Goal: Task Accomplishment & Management: Complete application form

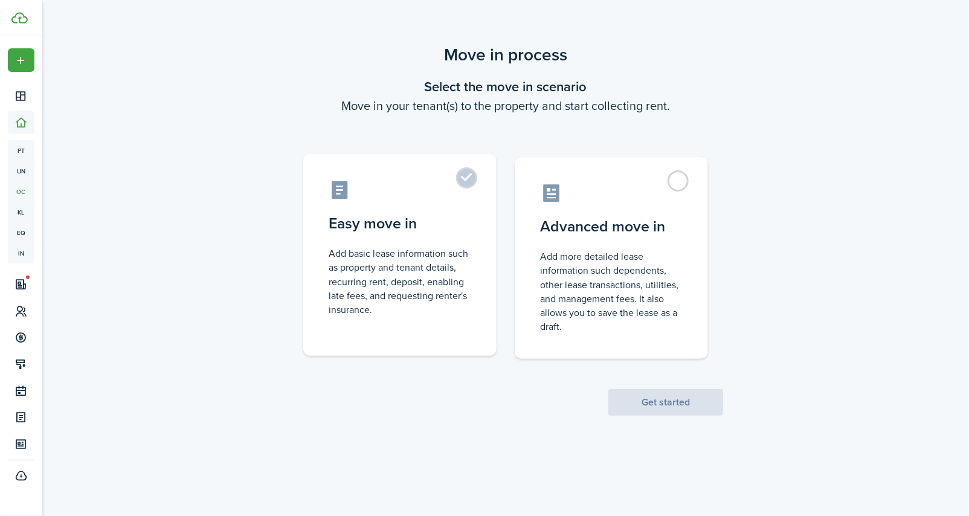
click at [468, 183] on label "Easy move in Add basic lease information such as property and tenant details, r…" at bounding box center [399, 255] width 193 height 202
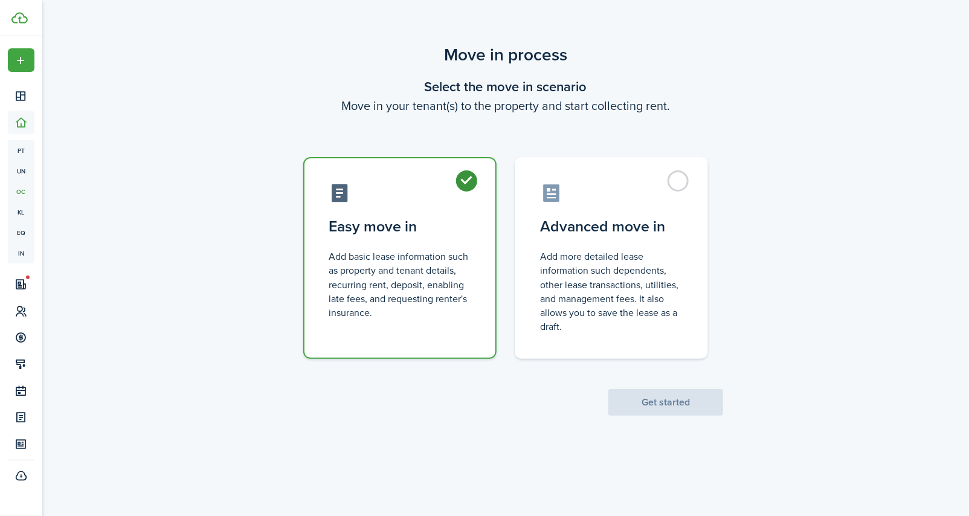
radio input "true"
click at [648, 404] on button "Get started" at bounding box center [665, 402] width 115 height 27
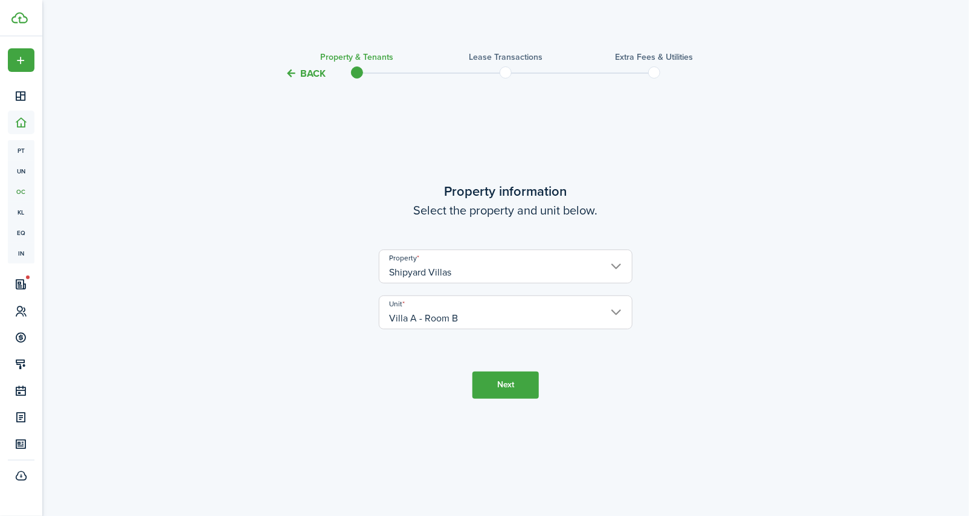
click at [517, 385] on button "Next" at bounding box center [505, 385] width 66 height 27
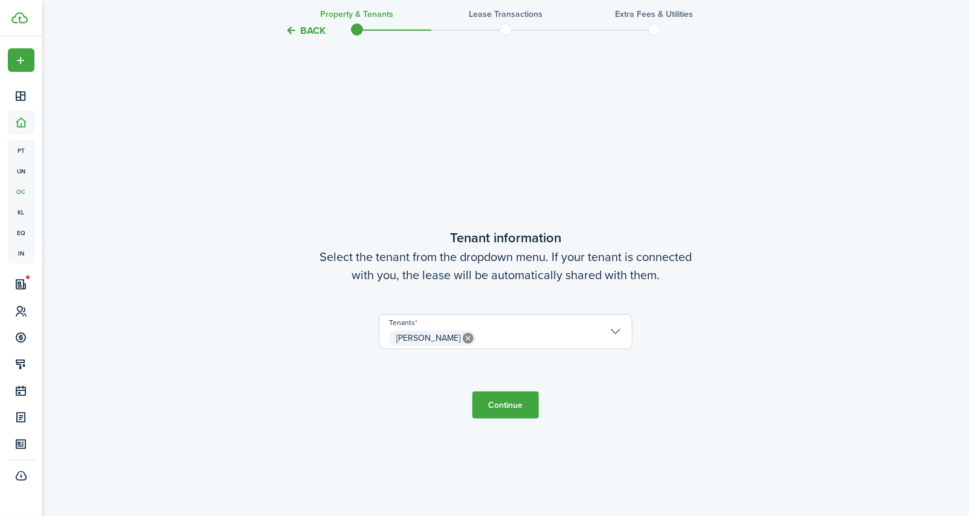
scroll to position [435, 0]
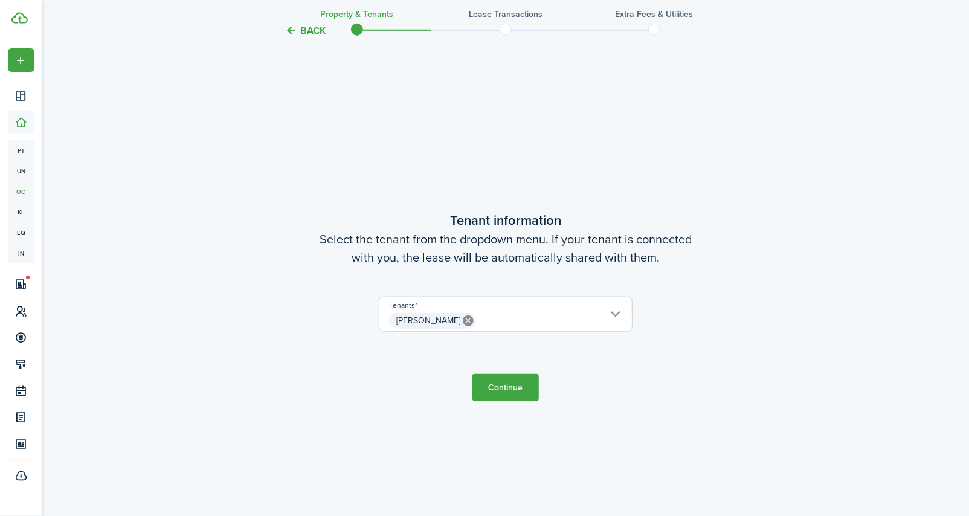
click at [507, 382] on button "Continue" at bounding box center [505, 387] width 66 height 27
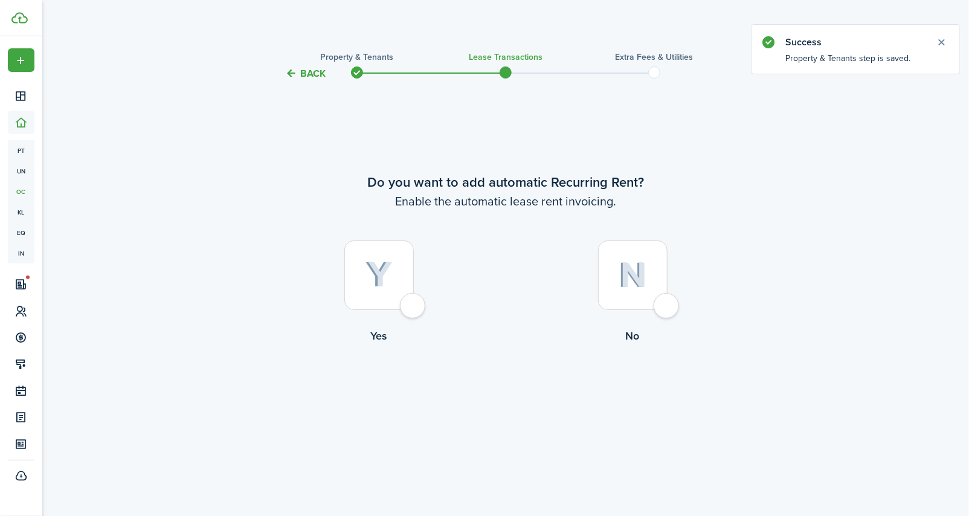
click at [412, 303] on div at bounding box center [378, 274] width 69 height 69
radio input "true"
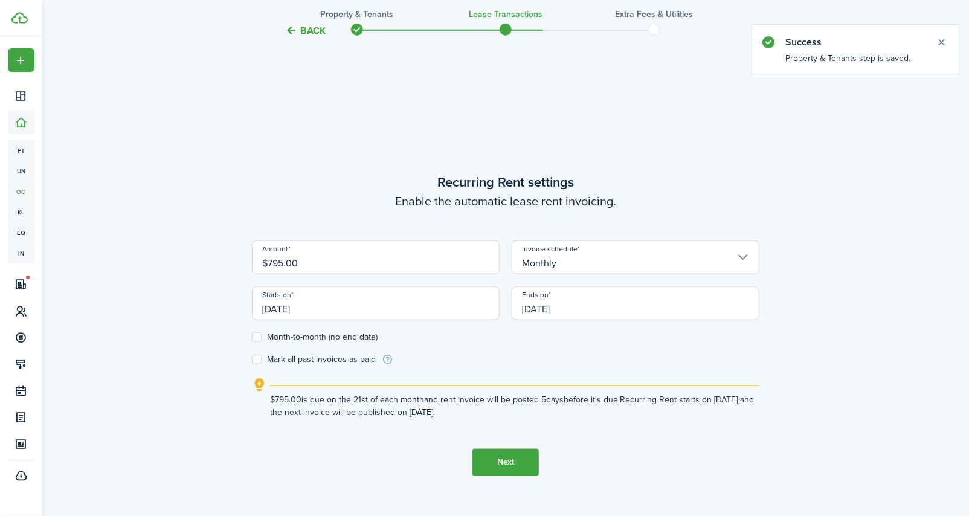
scroll to position [435, 0]
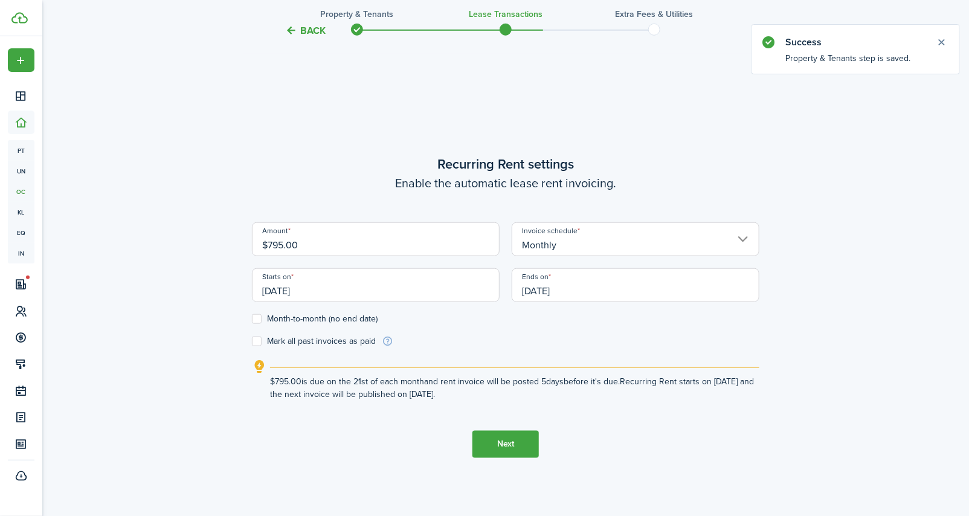
click at [376, 249] on input "$795.00" at bounding box center [376, 239] width 248 height 34
type input "$870.00"
click at [335, 291] on input "[DATE]" at bounding box center [376, 285] width 248 height 34
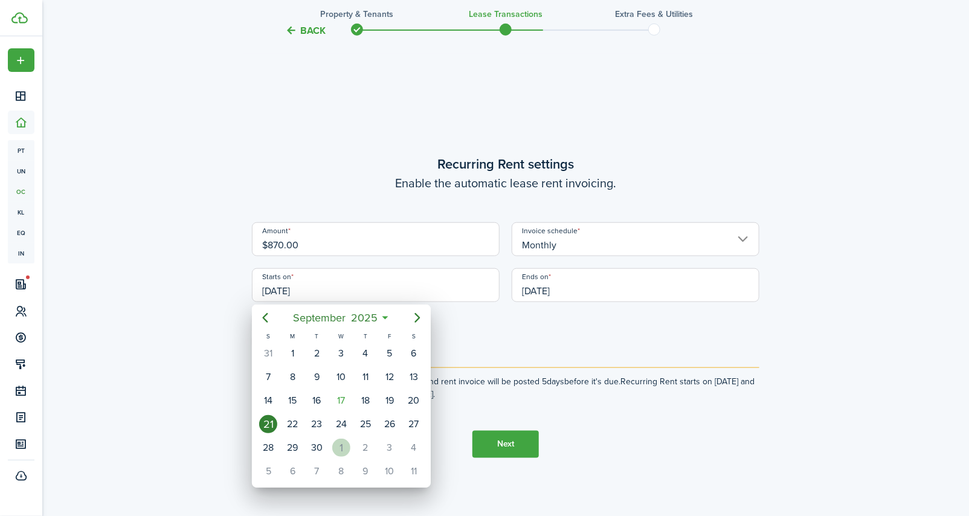
click at [339, 443] on div "1" at bounding box center [341, 448] width 18 height 18
type input "[DATE]"
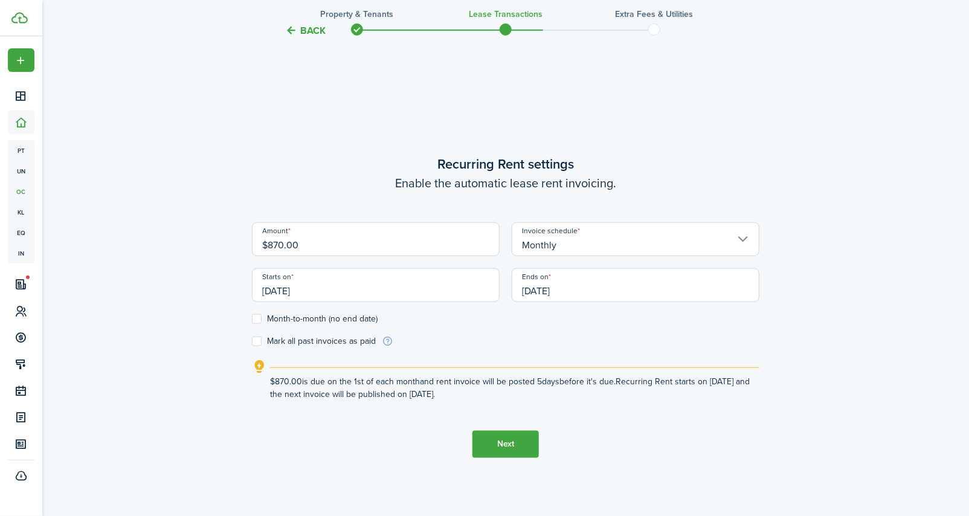
click at [602, 294] on input "[DATE]" at bounding box center [636, 285] width 248 height 34
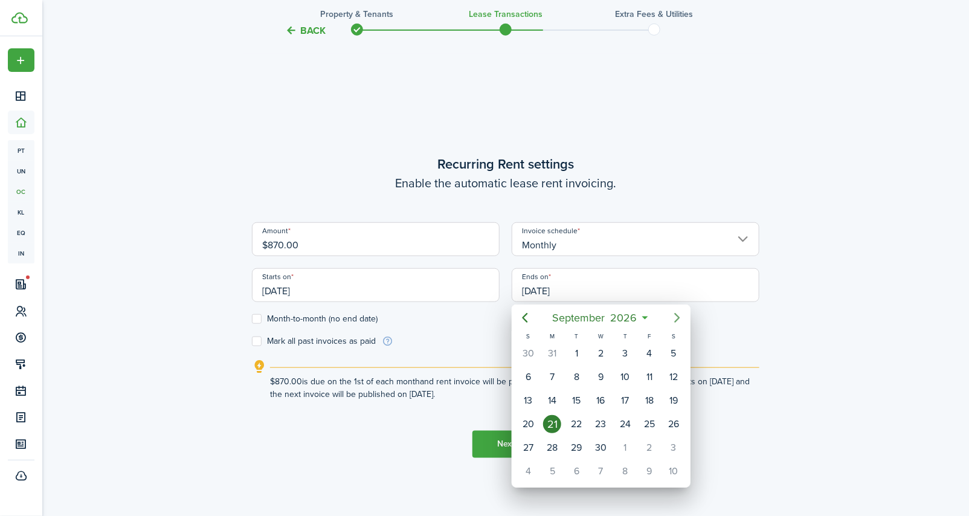
click at [677, 317] on icon "Next page" at bounding box center [677, 318] width 15 height 15
click at [531, 462] on div "31" at bounding box center [528, 471] width 18 height 18
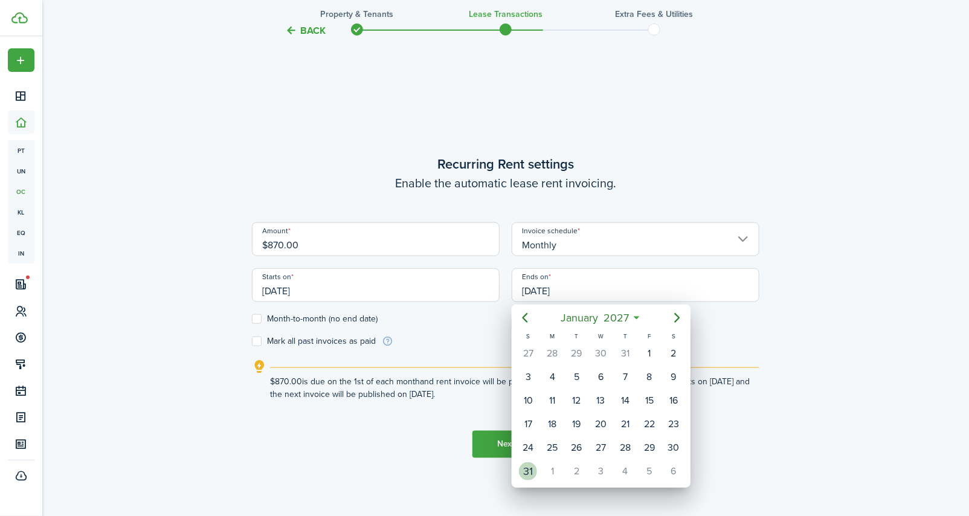
type input "[DATE]"
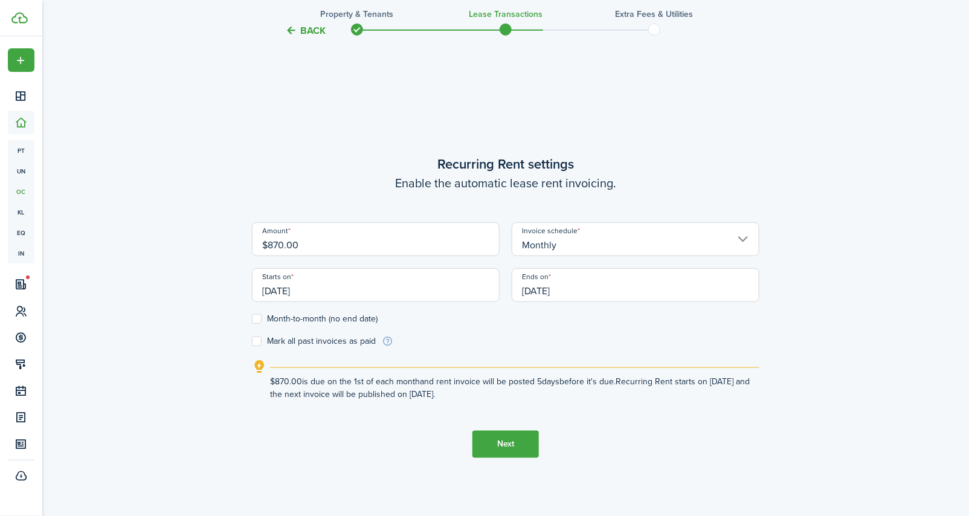
click at [512, 446] on button "Next" at bounding box center [505, 444] width 66 height 27
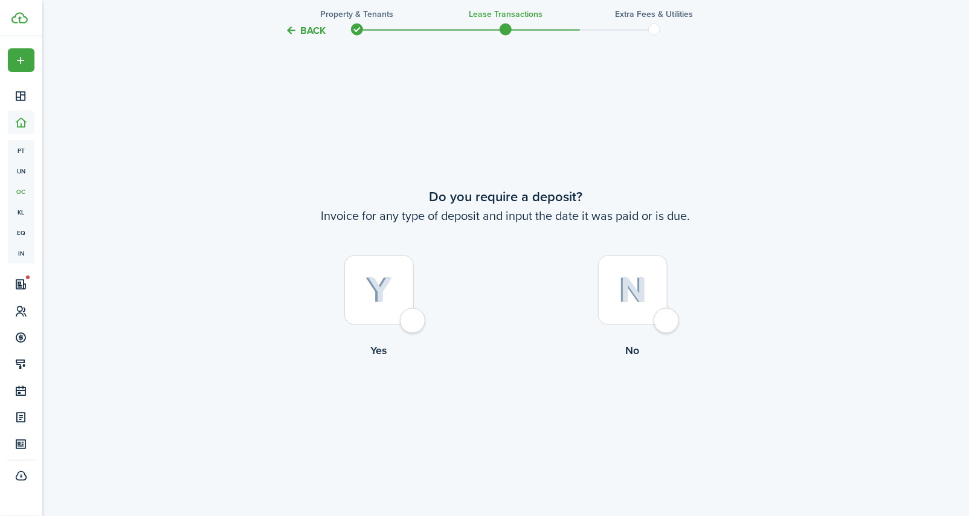
scroll to position [951, 0]
click at [407, 326] on div at bounding box center [378, 290] width 69 height 69
radio input "true"
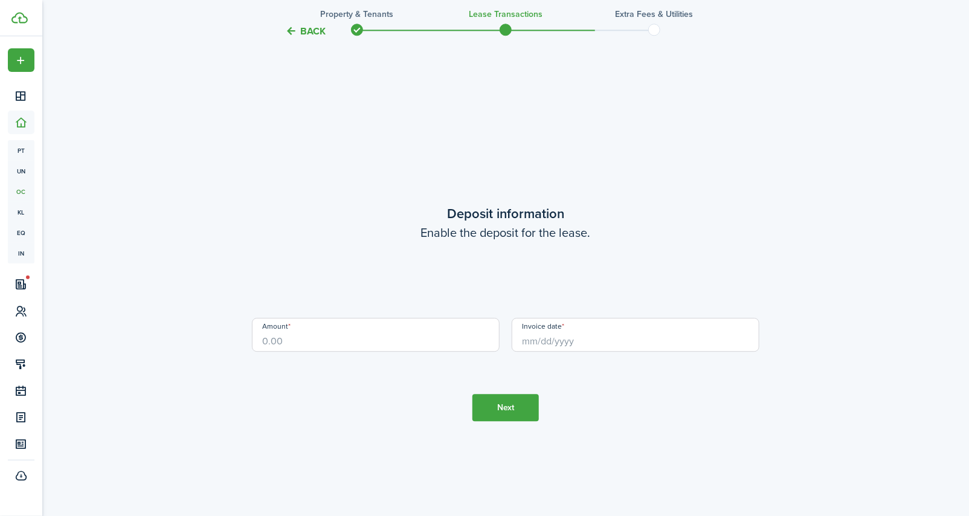
scroll to position [1467, 0]
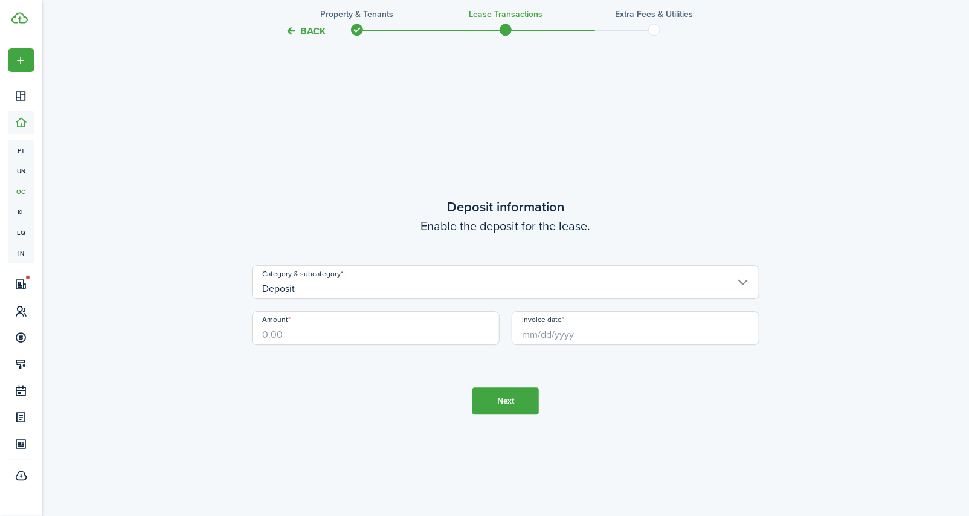
click at [362, 325] on input "Amount" at bounding box center [376, 328] width 248 height 34
type input "$375.00"
click at [613, 329] on input "Invoice date" at bounding box center [636, 328] width 248 height 34
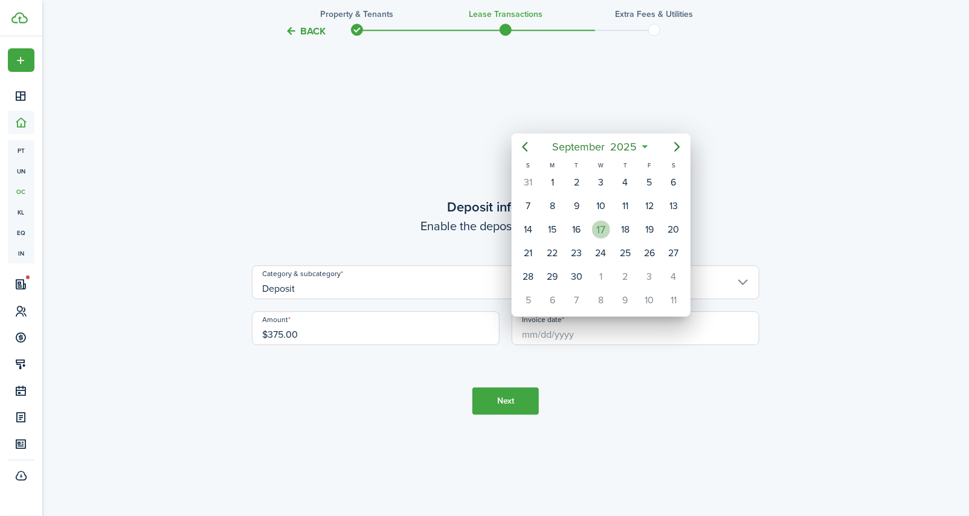
click at [608, 225] on div "17" at bounding box center [601, 230] width 18 height 18
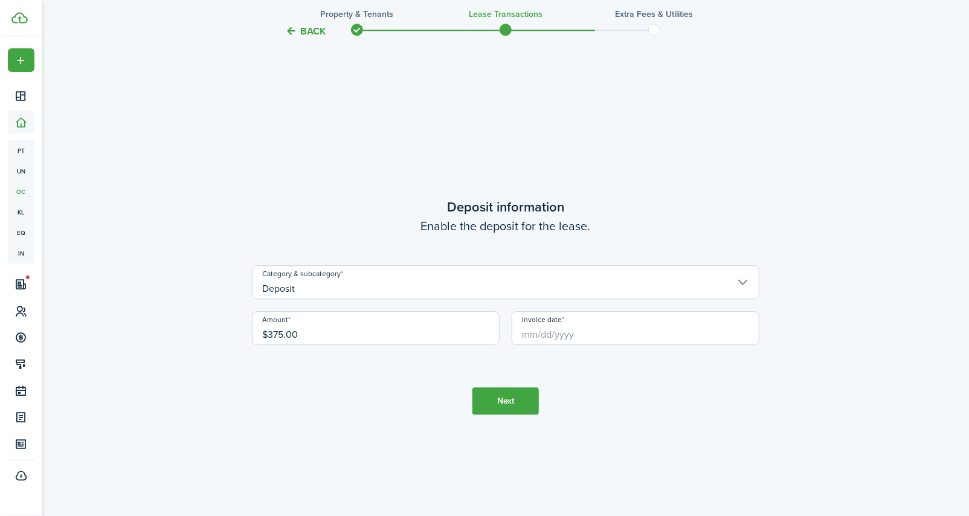
type input "[DATE]"
click at [519, 406] on button "Next" at bounding box center [505, 400] width 66 height 27
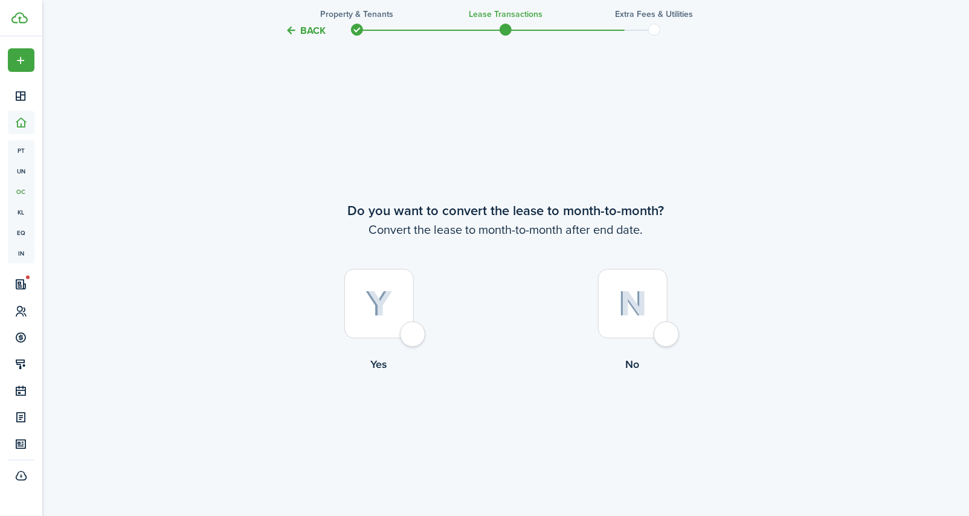
scroll to position [1984, 0]
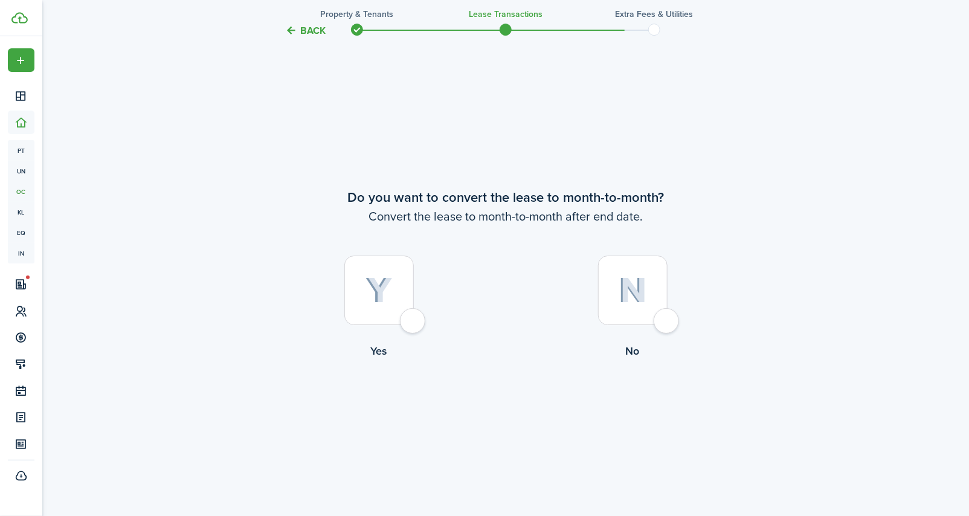
click at [409, 321] on div at bounding box center [378, 290] width 69 height 69
radio input "true"
click at [512, 404] on button "Continue" at bounding box center [505, 409] width 66 height 27
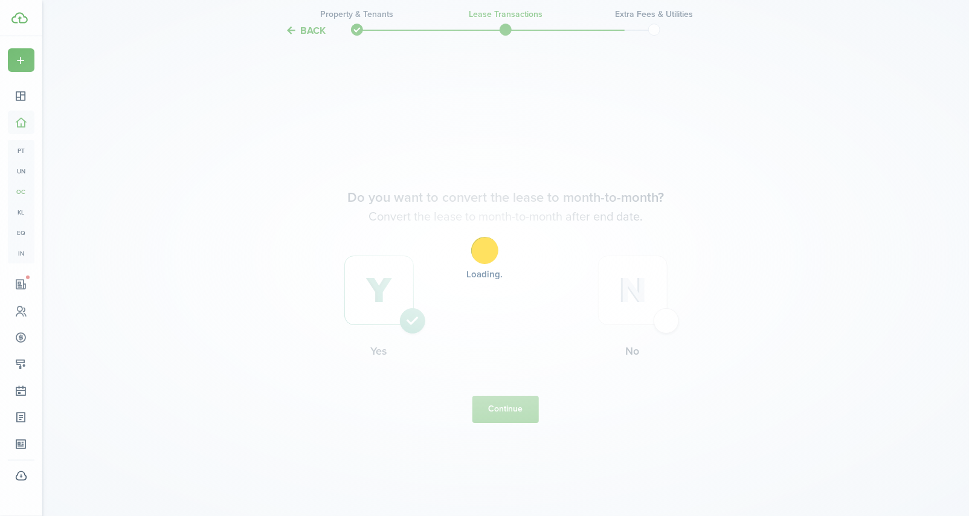
scroll to position [0, 0]
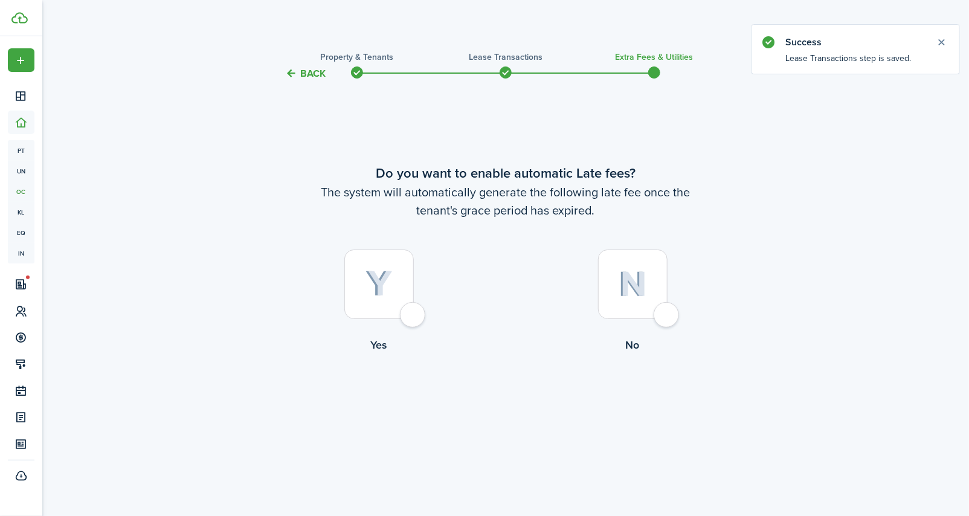
click at [413, 312] on div at bounding box center [378, 284] width 69 height 69
radio input "true"
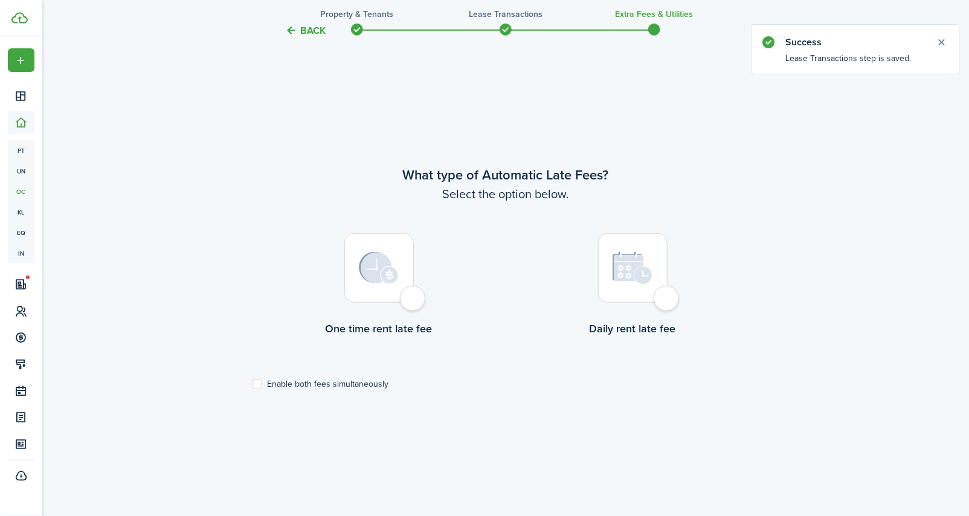
click at [414, 300] on div at bounding box center [378, 267] width 69 height 69
radio input "true"
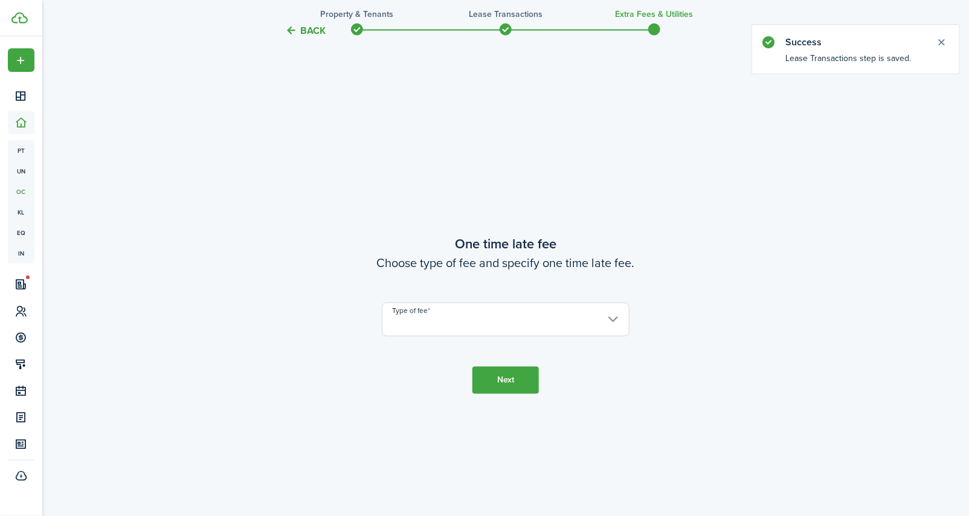
scroll to position [951, 0]
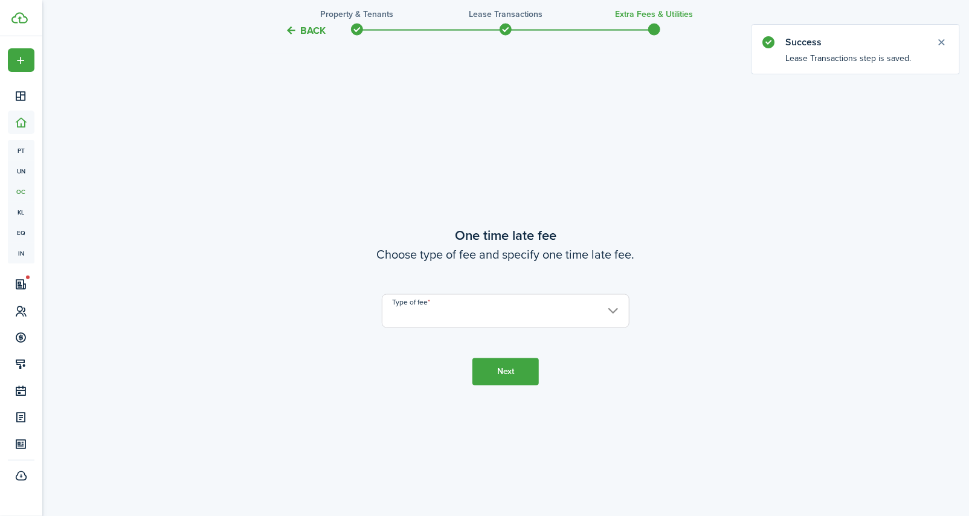
click at [416, 313] on input "Type of fee" at bounding box center [506, 311] width 248 height 34
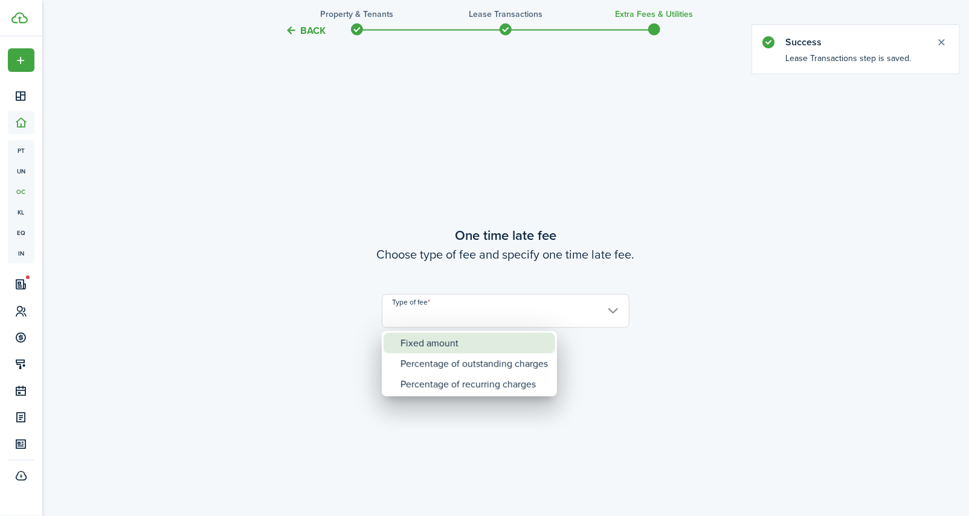
click at [416, 339] on div "Fixed amount" at bounding box center [474, 343] width 147 height 21
type input "Fixed amount"
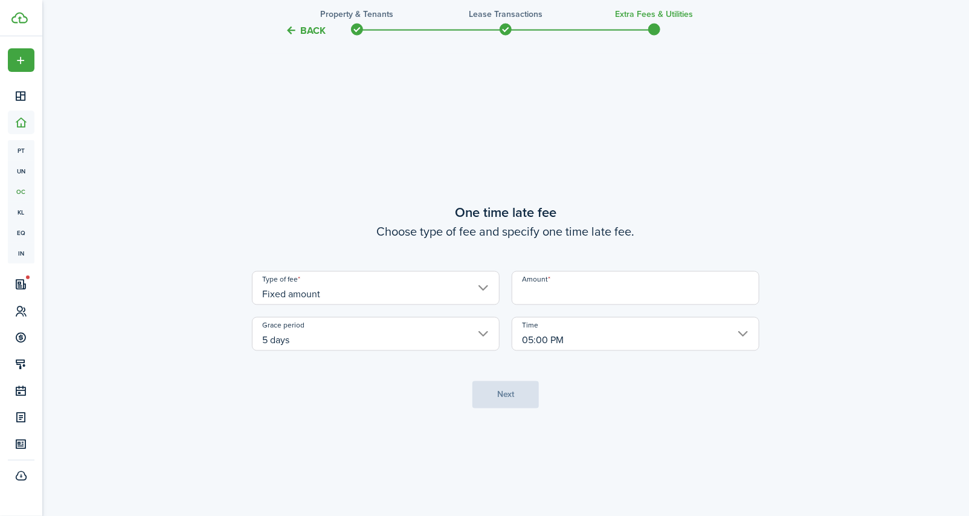
click at [561, 289] on input "Amount" at bounding box center [636, 288] width 248 height 34
type input "$75.00"
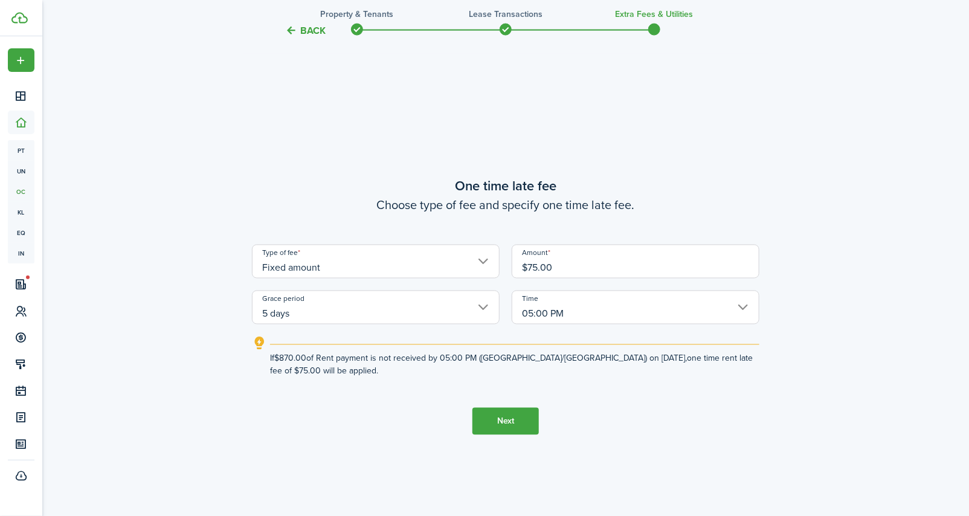
click at [507, 422] on button "Next" at bounding box center [505, 421] width 66 height 27
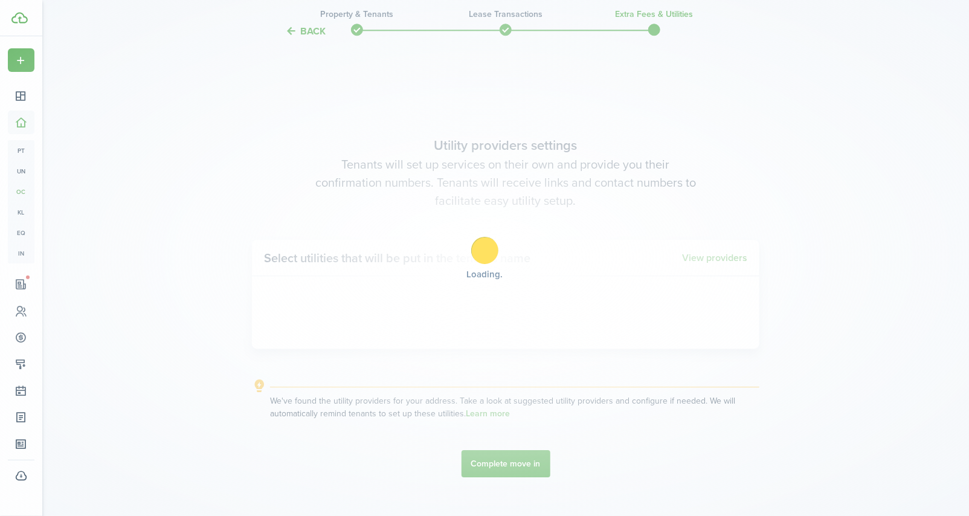
scroll to position [1467, 0]
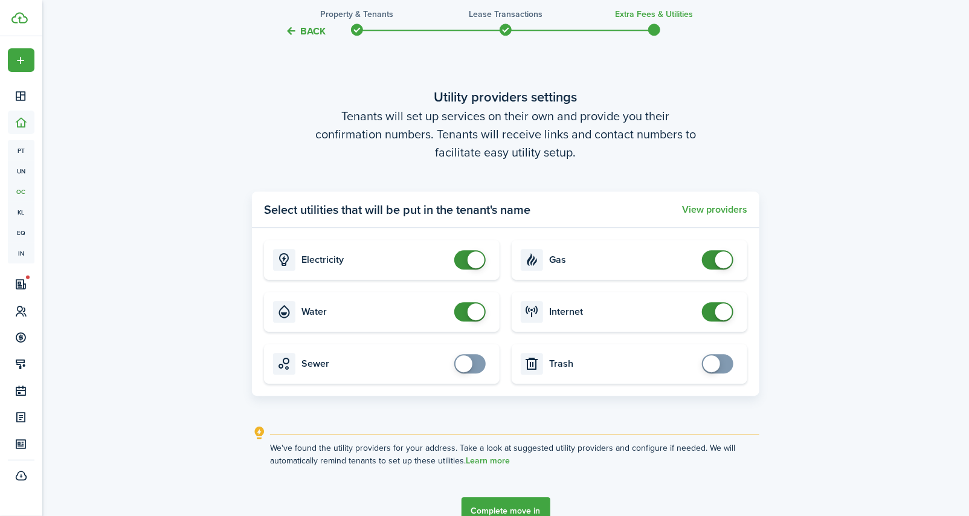
checkbox input "false"
click at [471, 261] on span at bounding box center [476, 259] width 17 height 17
checkbox input "false"
click at [469, 312] on span at bounding box center [476, 311] width 17 height 17
checkbox input "false"
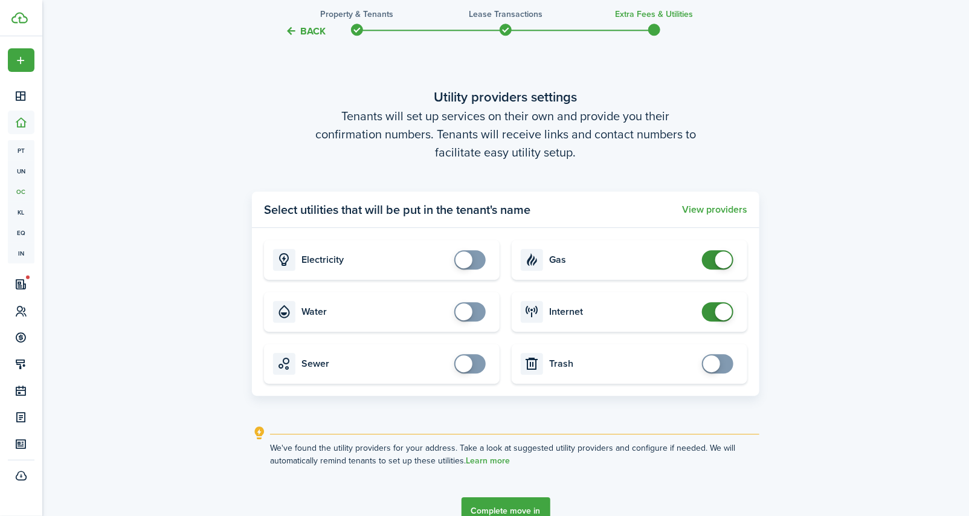
click at [720, 258] on span at bounding box center [723, 259] width 17 height 17
checkbox input "false"
click at [716, 308] on span at bounding box center [723, 311] width 17 height 17
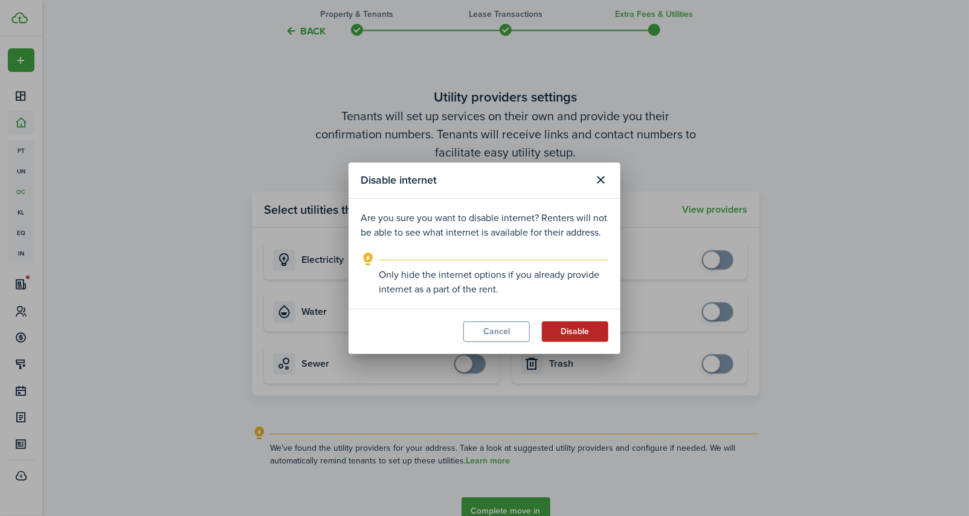
click at [586, 329] on button "Disable" at bounding box center [575, 331] width 66 height 21
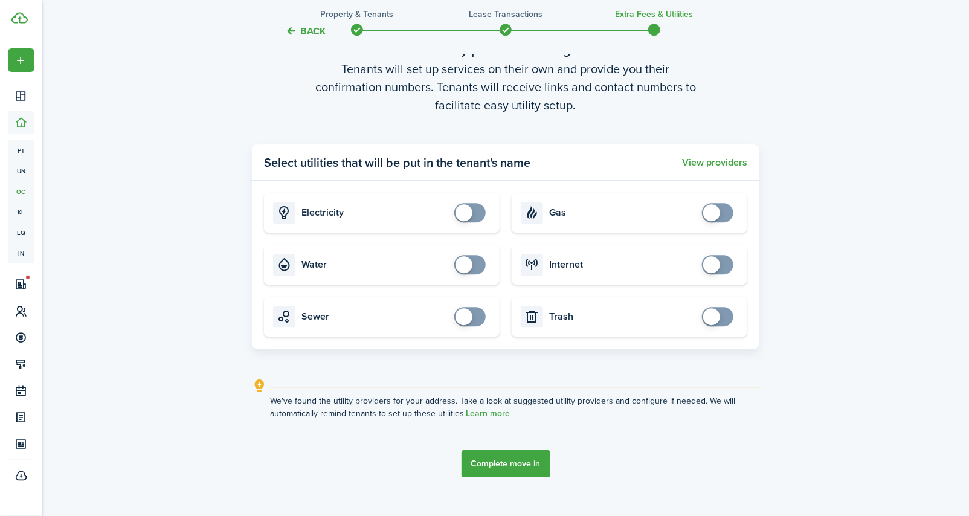
scroll to position [1549, 0]
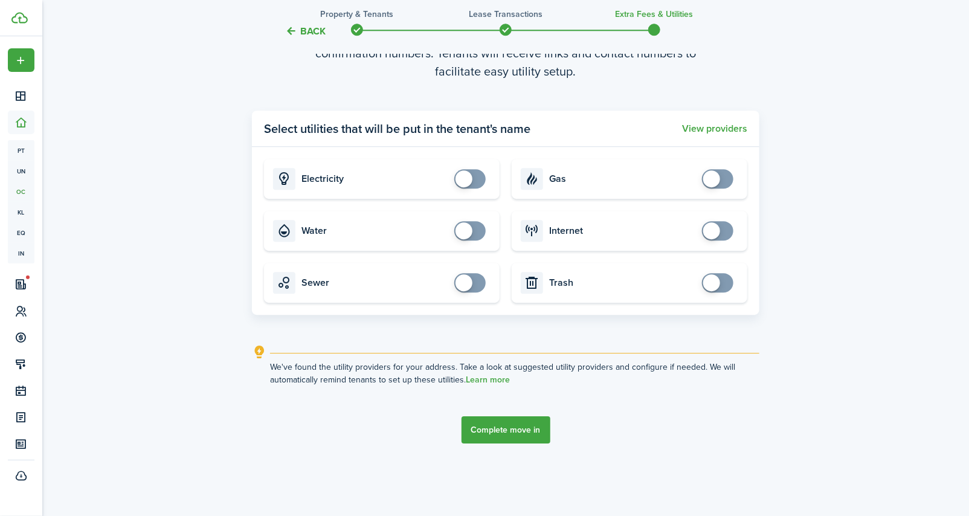
click at [504, 430] on button "Complete move in" at bounding box center [506, 429] width 89 height 27
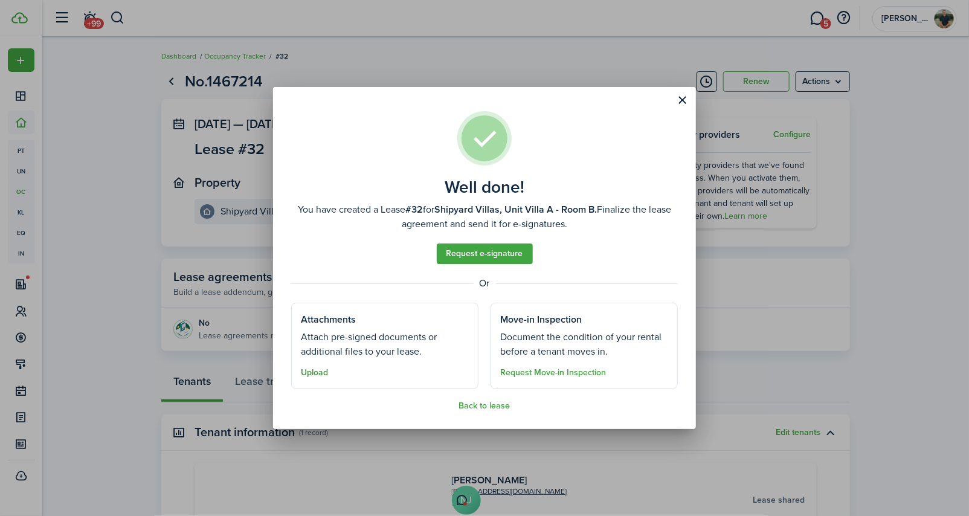
click at [315, 375] on button "Upload" at bounding box center [314, 373] width 27 height 10
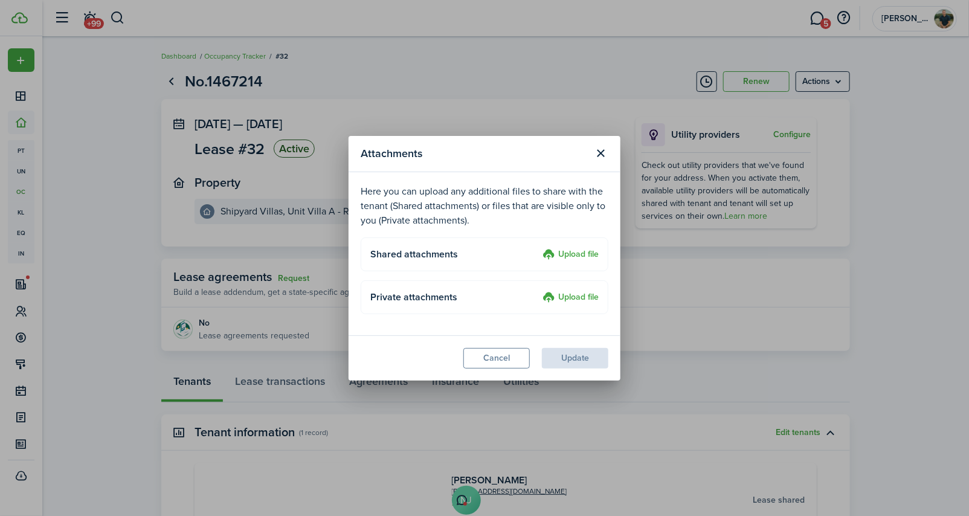
click at [558, 250] on label "Upload file" at bounding box center [571, 255] width 56 height 15
click at [538, 248] on input "Upload file" at bounding box center [538, 248] width 0 height 0
click at [879, 363] on div "Attachments Here you can upload any additional files to share with the tenant (…" at bounding box center [484, 258] width 969 height 516
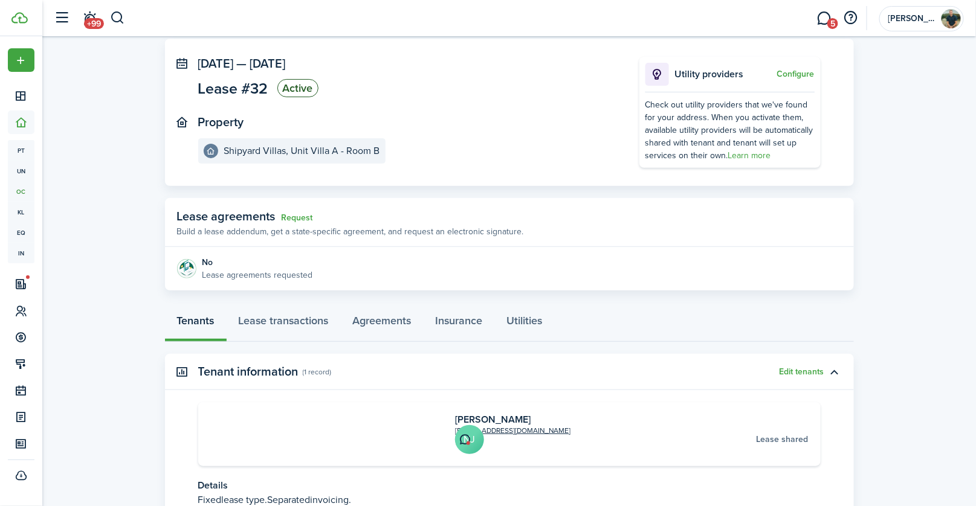
scroll to position [22, 0]
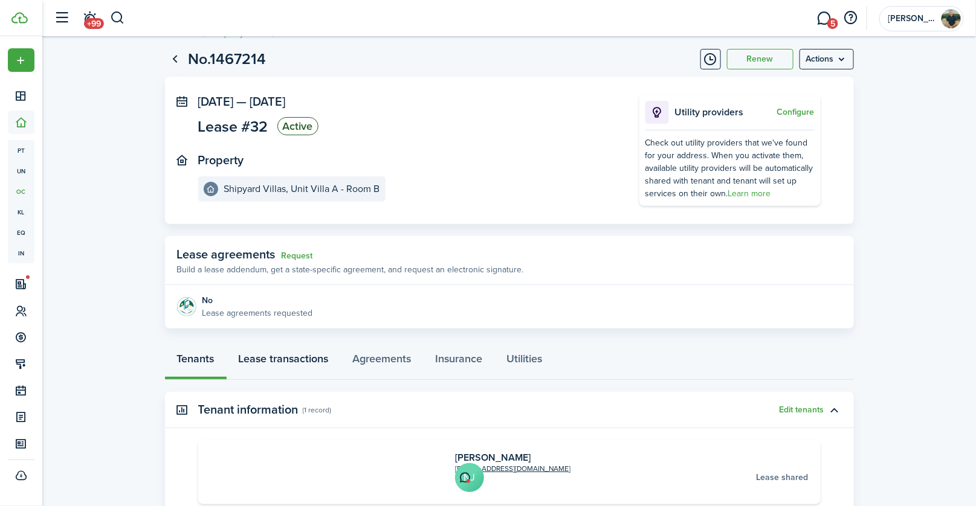
click at [294, 368] on link "Lease transactions" at bounding box center [284, 362] width 114 height 36
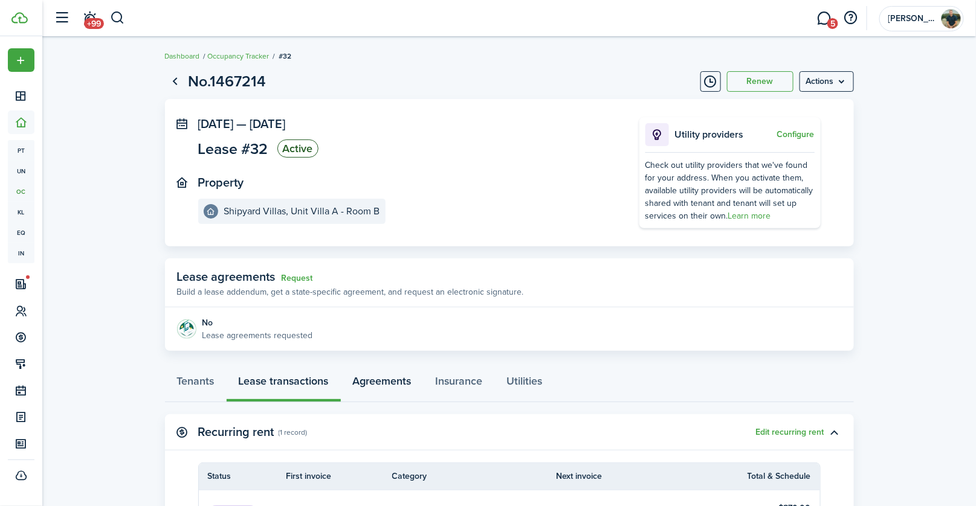
click at [381, 379] on link "Agreements" at bounding box center [382, 384] width 83 height 36
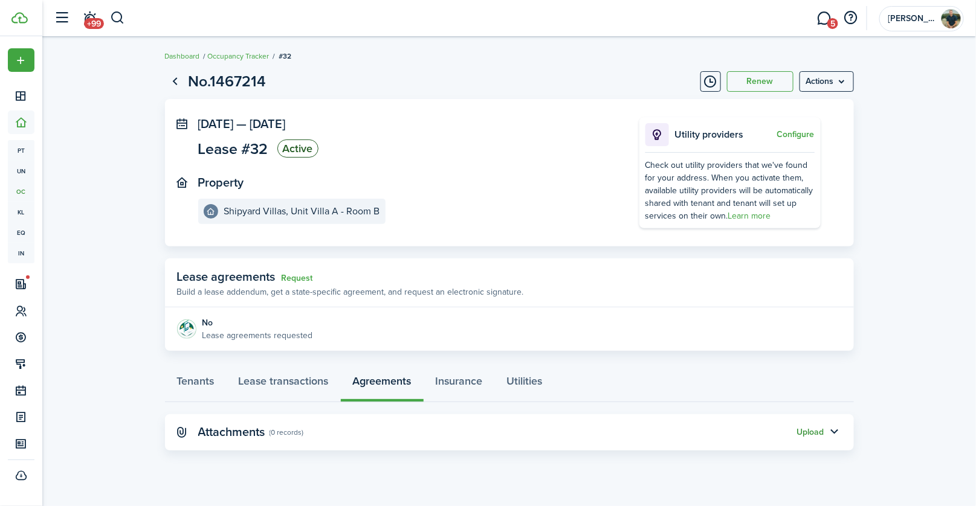
click at [808, 429] on button "Upload" at bounding box center [810, 433] width 27 height 10
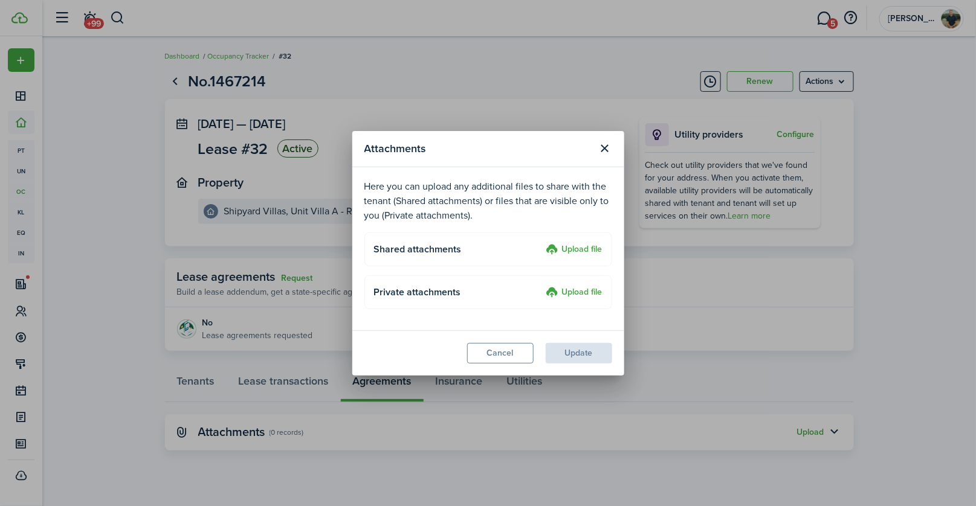
click at [566, 245] on label "Upload file" at bounding box center [574, 250] width 56 height 15
click at [542, 243] on input "Upload file" at bounding box center [542, 243] width 0 height 0
click at [606, 152] on button "Close modal" at bounding box center [605, 148] width 21 height 21
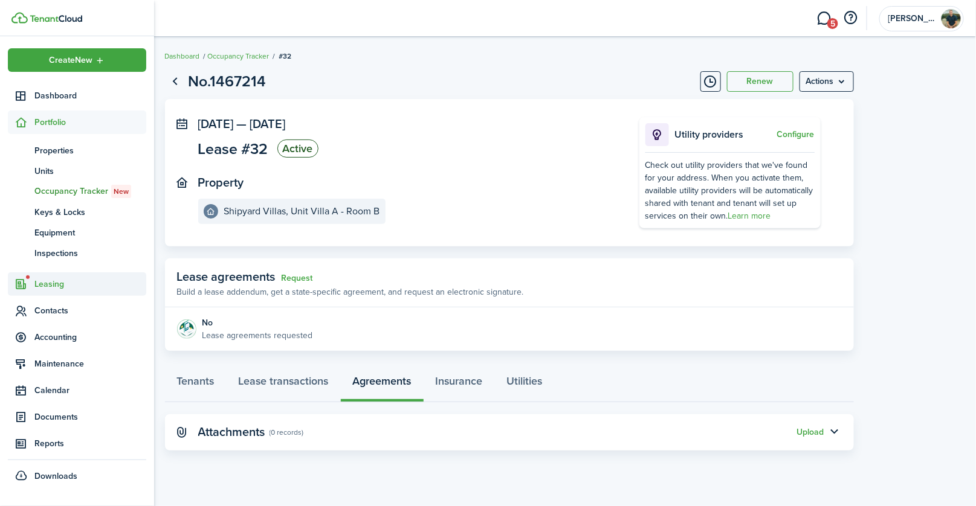
click at [51, 282] on span "Leasing" at bounding box center [90, 284] width 112 height 13
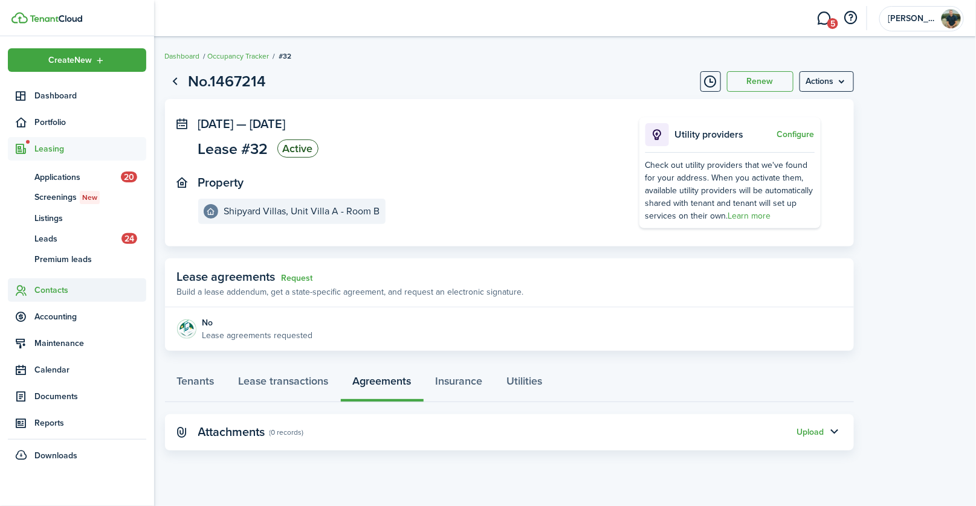
click at [57, 291] on span "Contacts" at bounding box center [90, 290] width 112 height 13
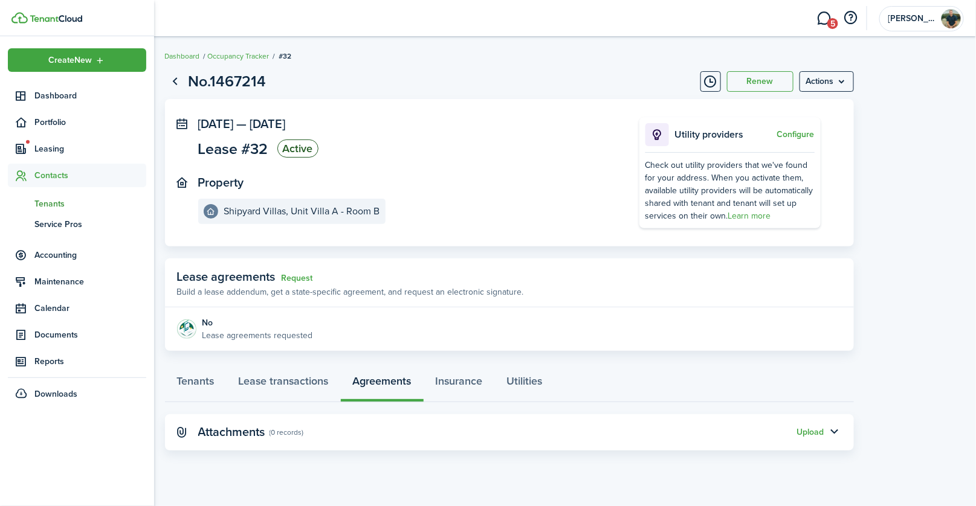
click at [51, 201] on span "Tenants" at bounding box center [90, 204] width 112 height 13
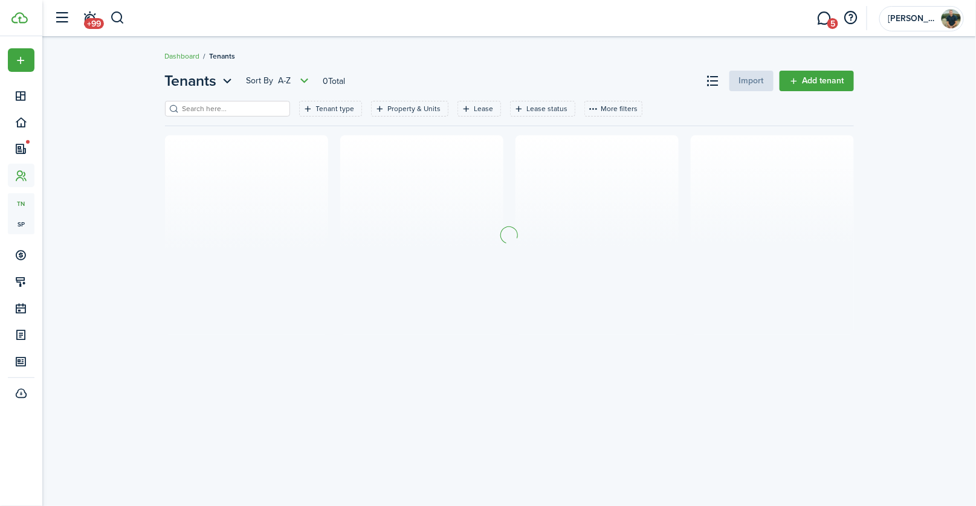
click at [218, 108] on input "search" at bounding box center [232, 108] width 106 height 11
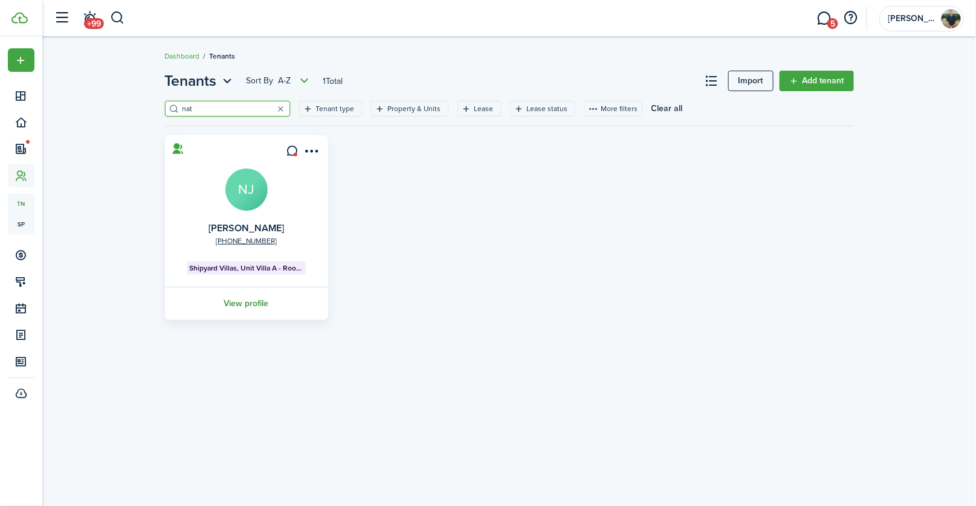
type input "nat"
click at [250, 305] on link "View profile" at bounding box center [246, 303] width 167 height 33
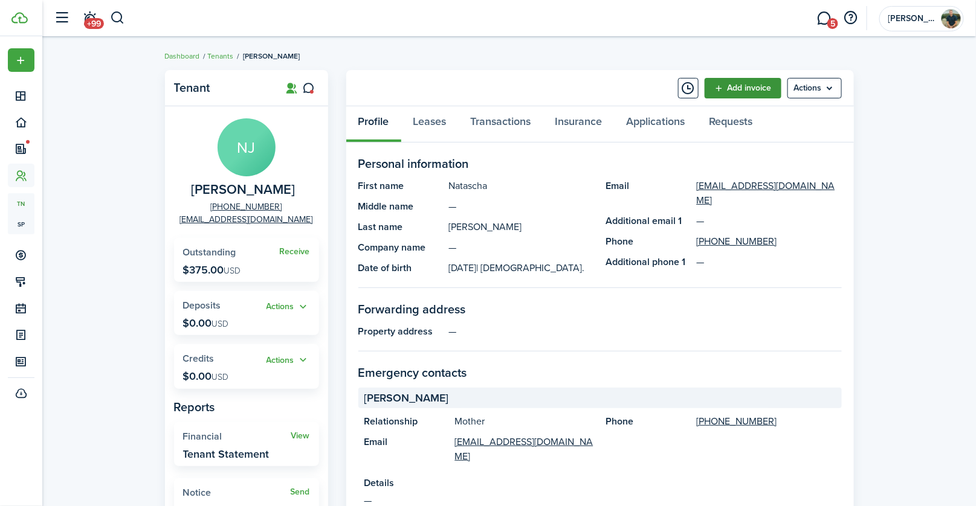
click at [721, 91] on link "Add invoice" at bounding box center [742, 88] width 77 height 21
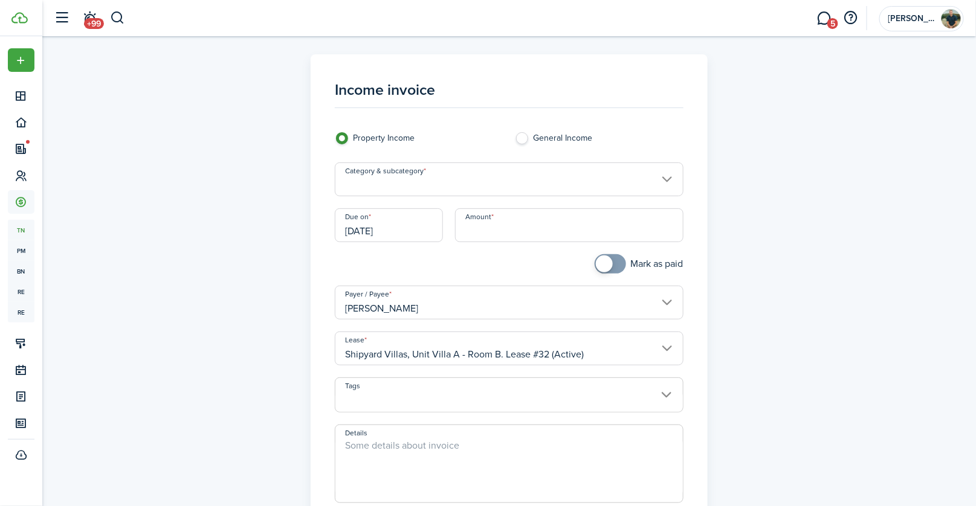
click at [523, 137] on label "General Income" at bounding box center [599, 141] width 168 height 18
radio input "false"
radio input "true"
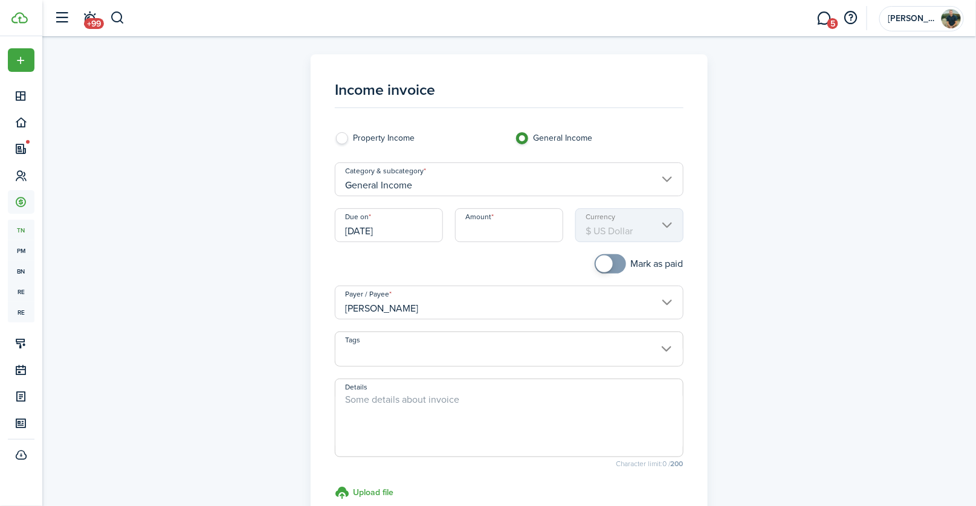
click at [340, 142] on label "Property Income" at bounding box center [419, 141] width 168 height 18
radio input "true"
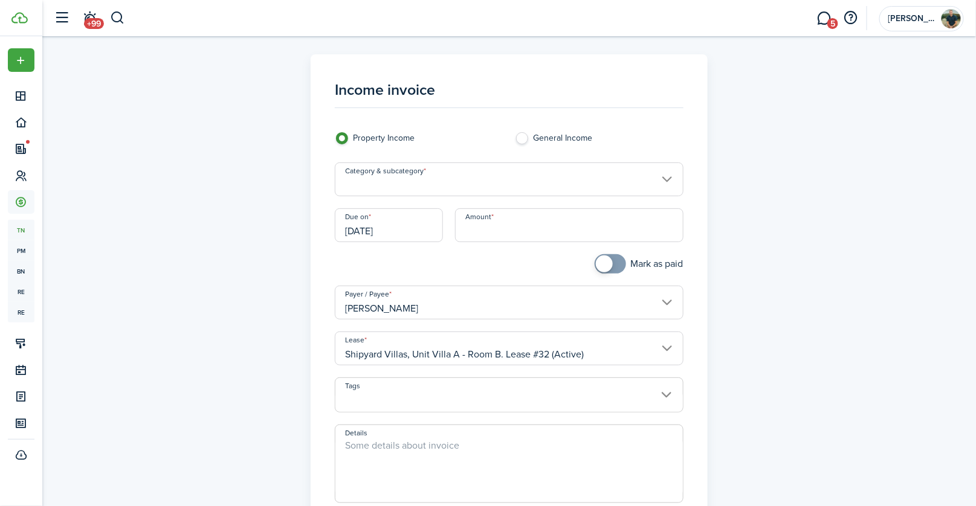
click at [423, 187] on input "Category & subcategory" at bounding box center [509, 180] width 349 height 34
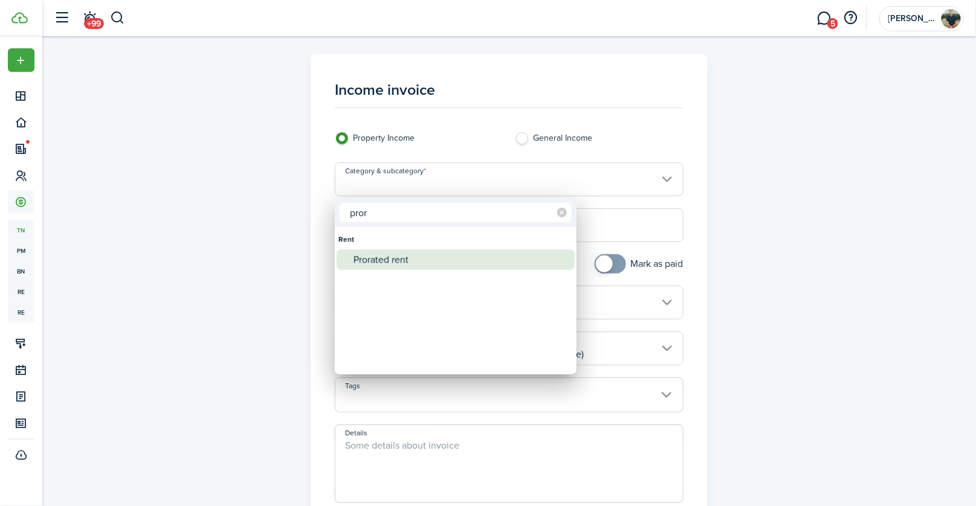
type input "pror"
click at [421, 259] on div "Prorated rent" at bounding box center [460, 260] width 214 height 21
type input "Rent / Prorated rent"
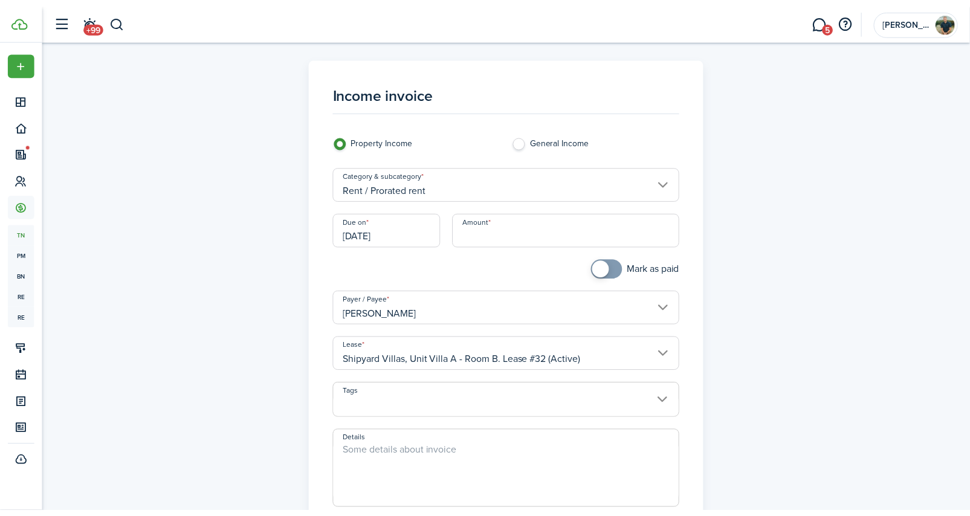
scroll to position [30, 0]
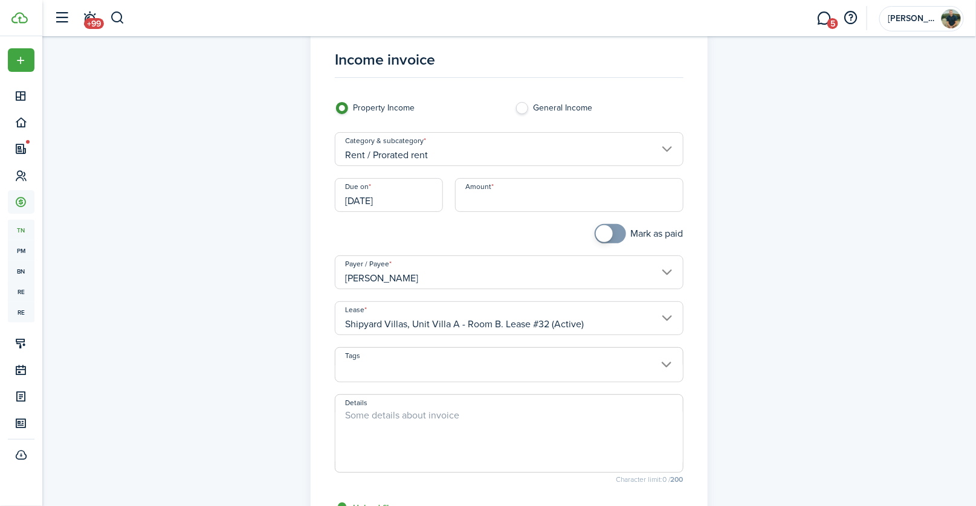
click at [511, 207] on input "Amount" at bounding box center [569, 195] width 228 height 34
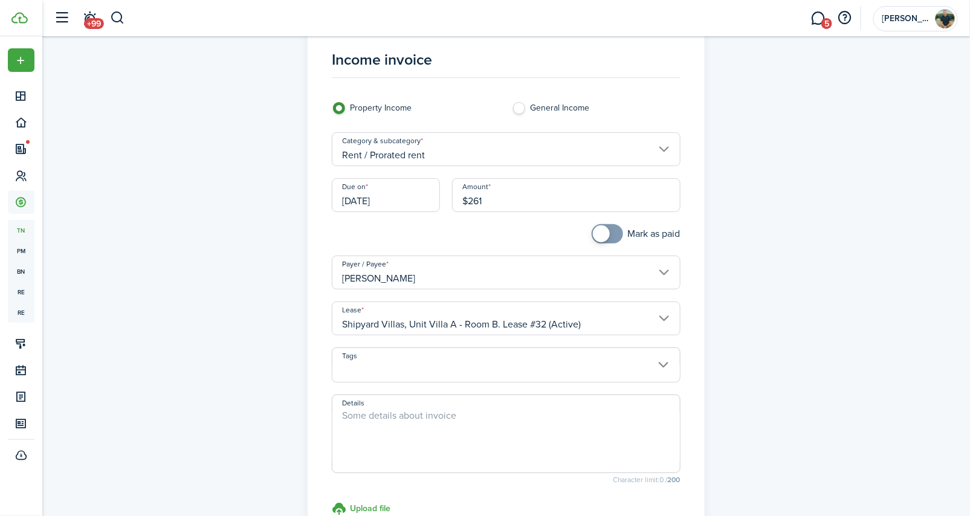
type input "$261.00"
click at [390, 425] on textarea "Details" at bounding box center [505, 437] width 347 height 58
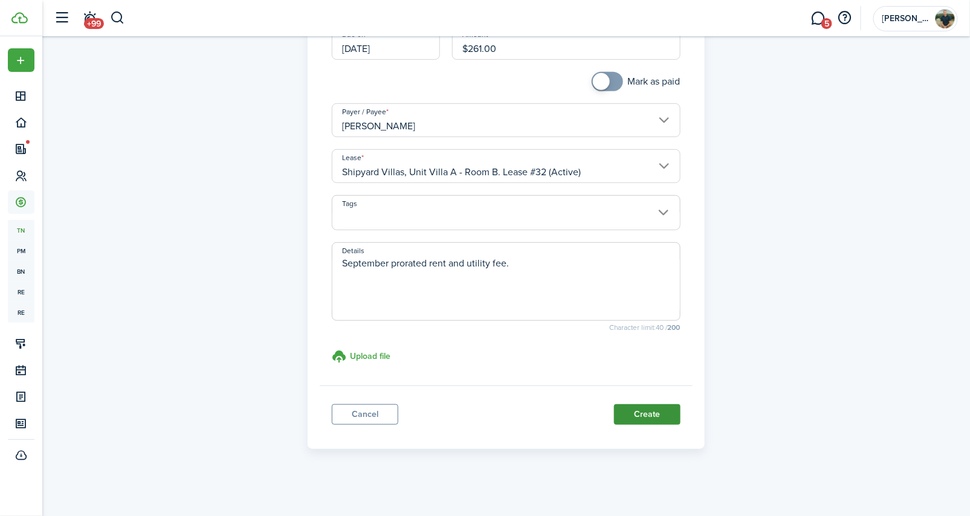
type textarea "September prorated rent and utility fee."
click at [657, 410] on button "Create" at bounding box center [647, 414] width 66 height 21
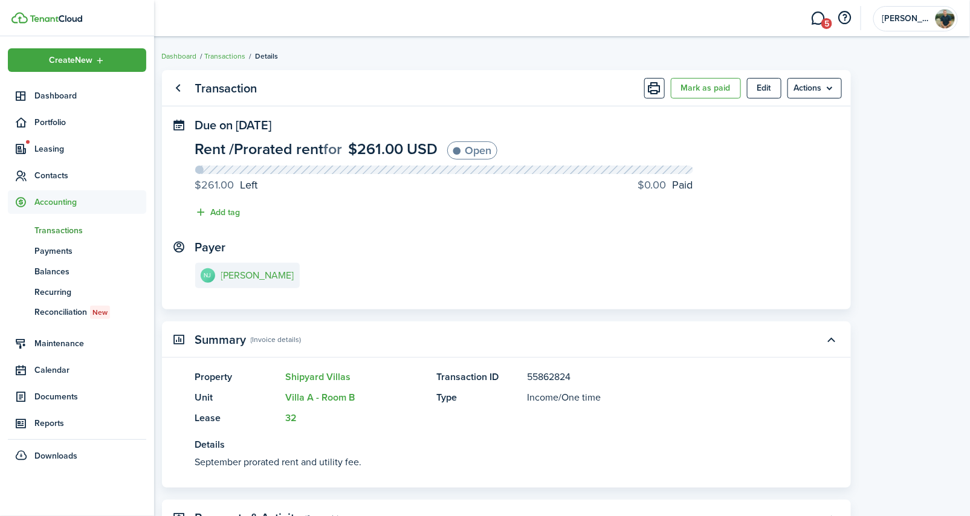
click at [46, 228] on span "Transactions" at bounding box center [90, 230] width 112 height 13
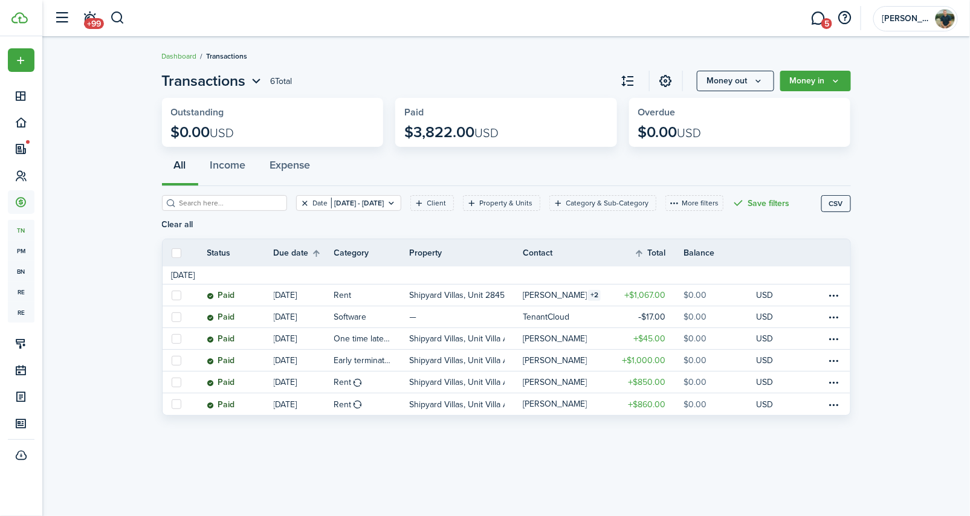
click at [300, 206] on button "Clear filter" at bounding box center [305, 203] width 10 height 10
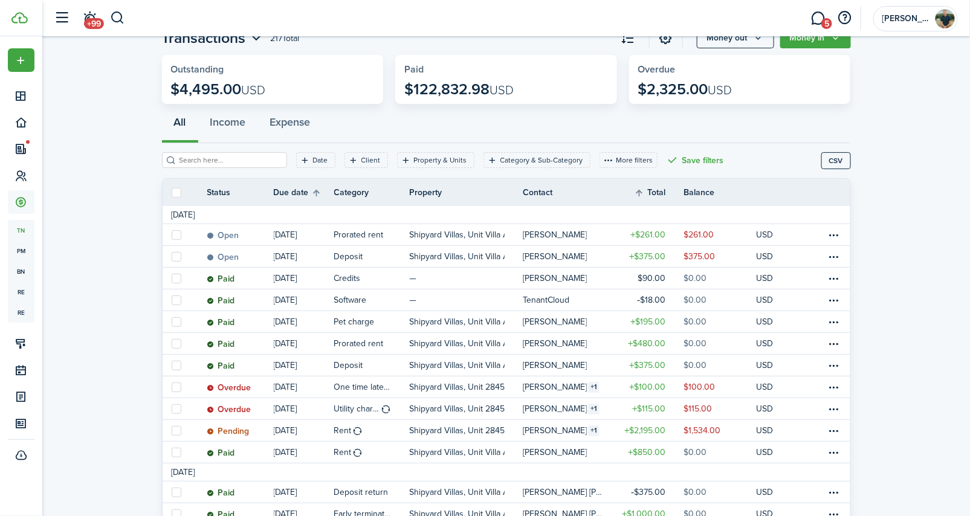
scroll to position [47, 0]
